Goal: Find contact information: Find contact information

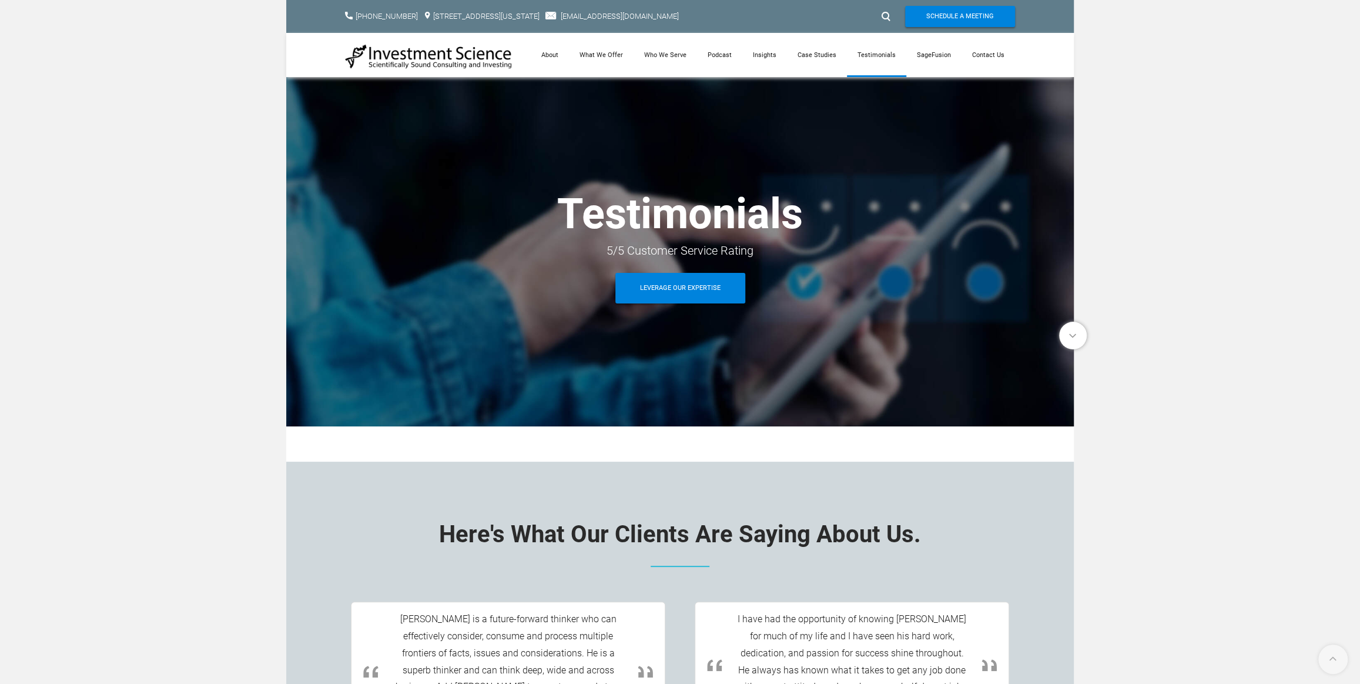
click at [455, 63] on img at bounding box center [429, 56] width 168 height 26
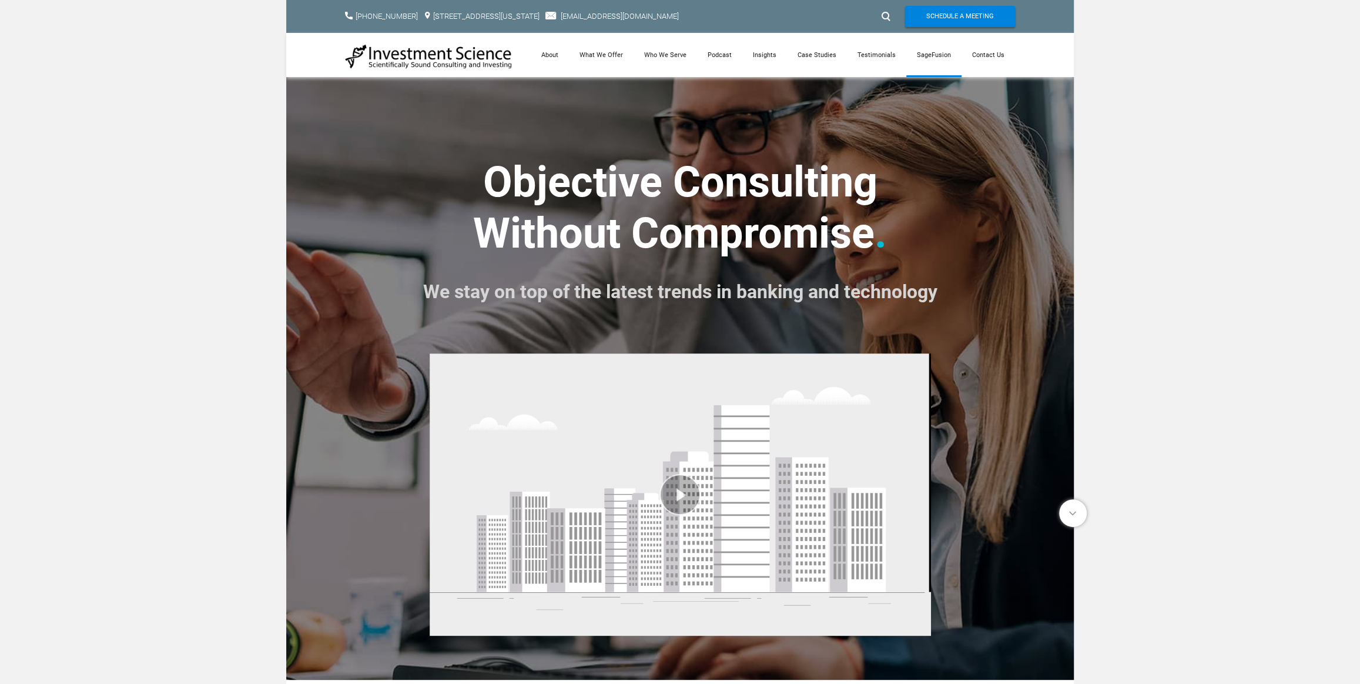
click at [926, 52] on link "SageFusion" at bounding box center [933, 55] width 55 height 44
